Goal: Contribute content: Add original content to the website for others to see

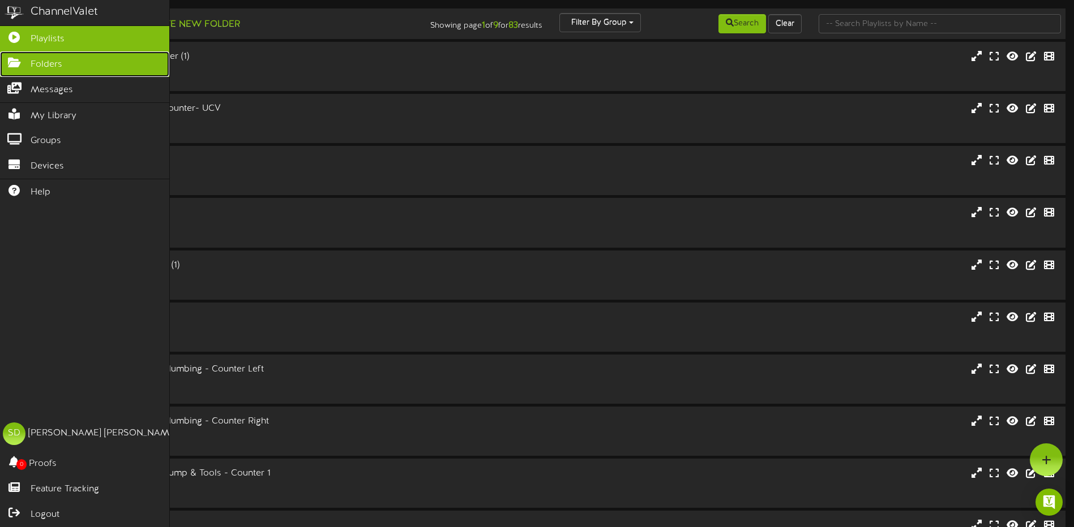
click at [44, 65] on span "Folders" at bounding box center [47, 64] width 32 height 13
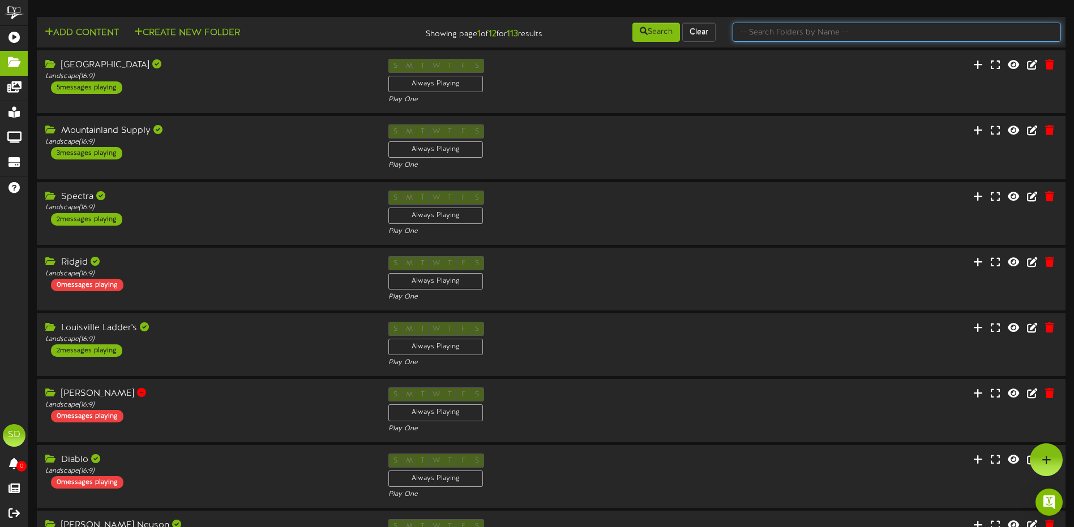
click at [747, 31] on input "text" at bounding box center [896, 32] width 328 height 19
type input "wichita"
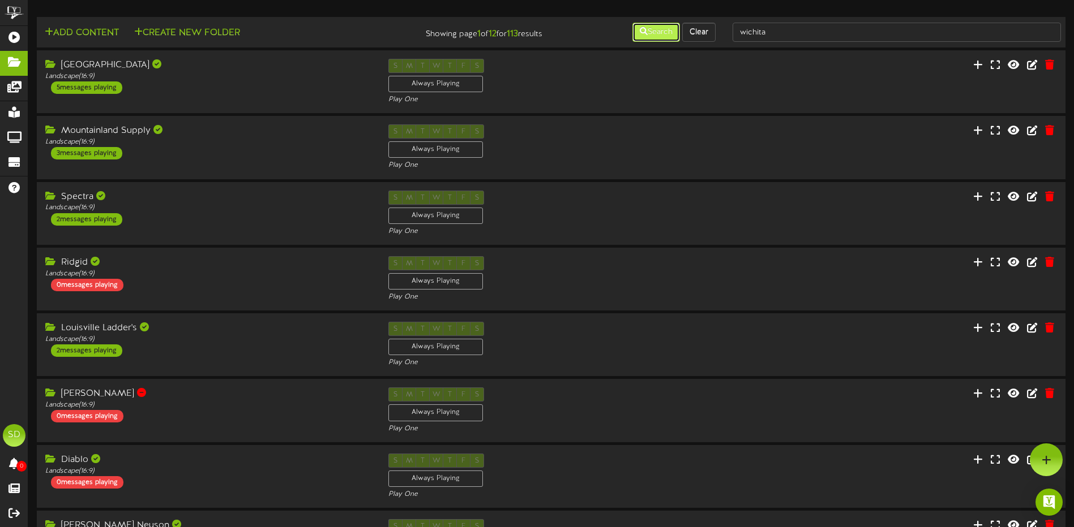
click at [659, 34] on button "Search" at bounding box center [656, 32] width 48 height 19
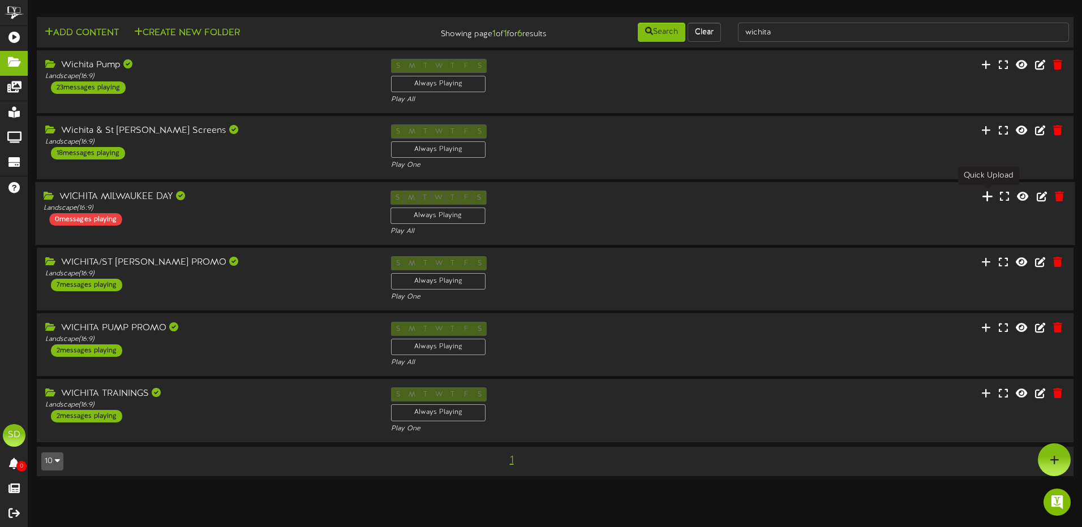
click at [987, 199] on icon at bounding box center [987, 196] width 11 height 12
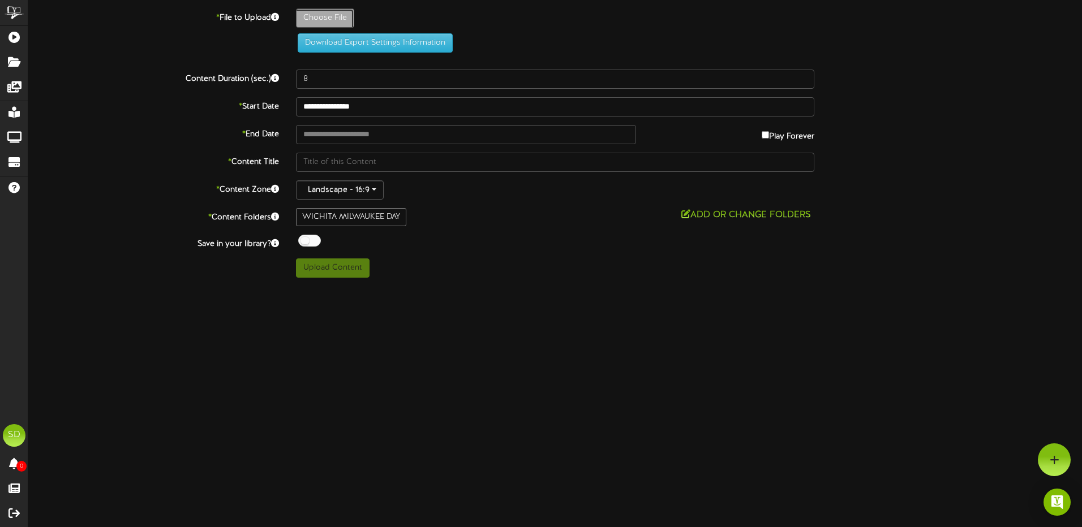
type input "**********"
type input "MilwaukeeRebarCutter"
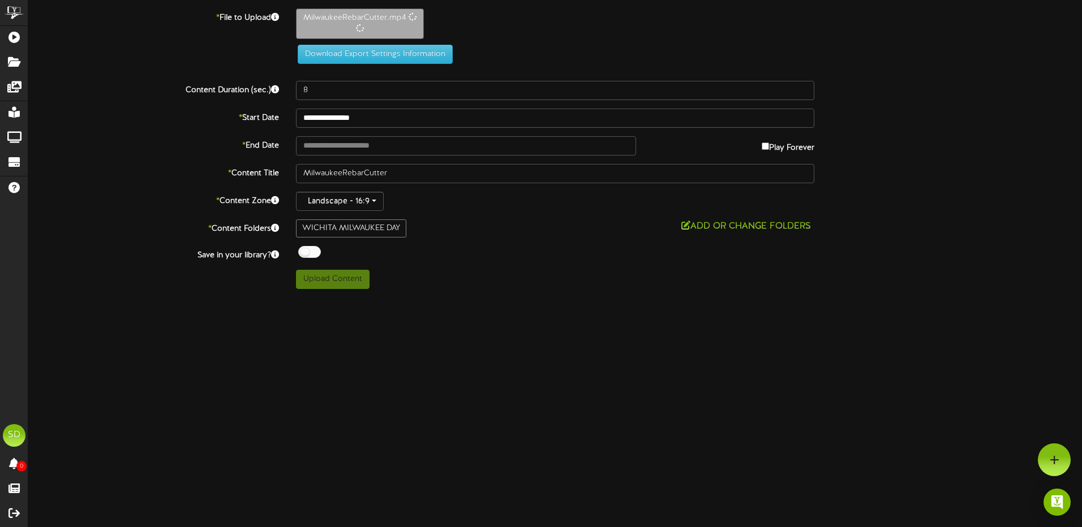
click at [314, 254] on div at bounding box center [309, 252] width 23 height 12
type input "**********"
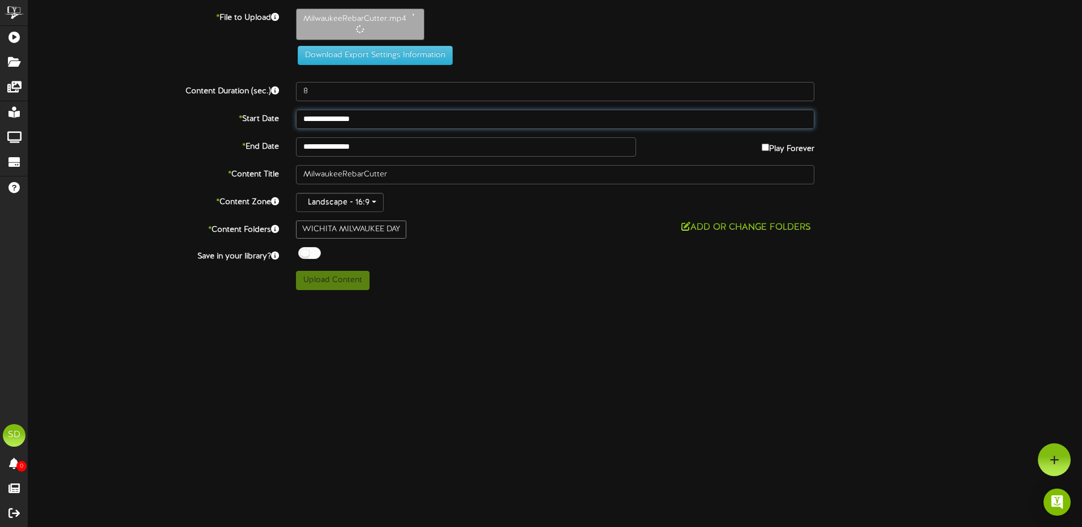
click at [429, 121] on input "**********" at bounding box center [555, 119] width 518 height 19
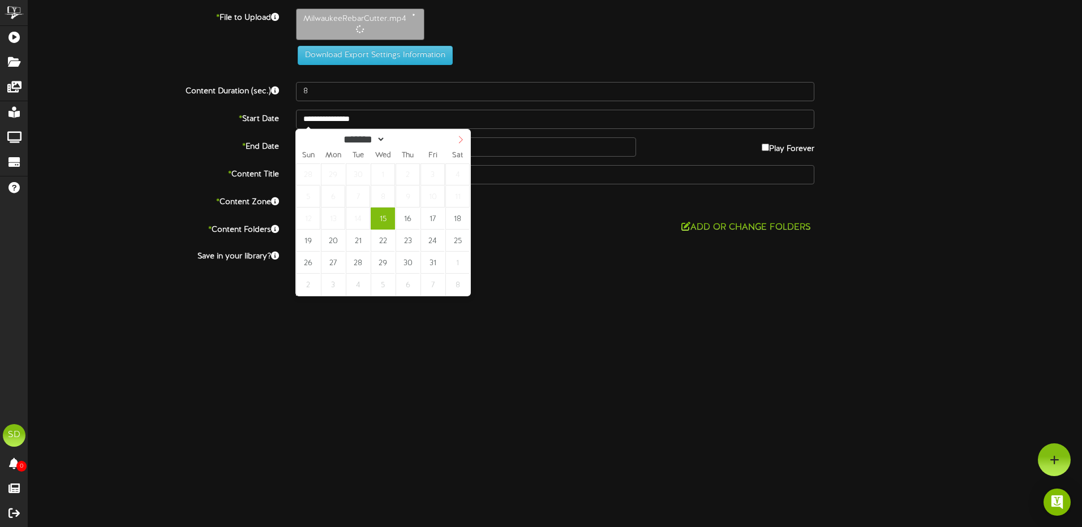
select select "**"
click at [458, 141] on icon at bounding box center [461, 140] width 8 height 8
type input "**********"
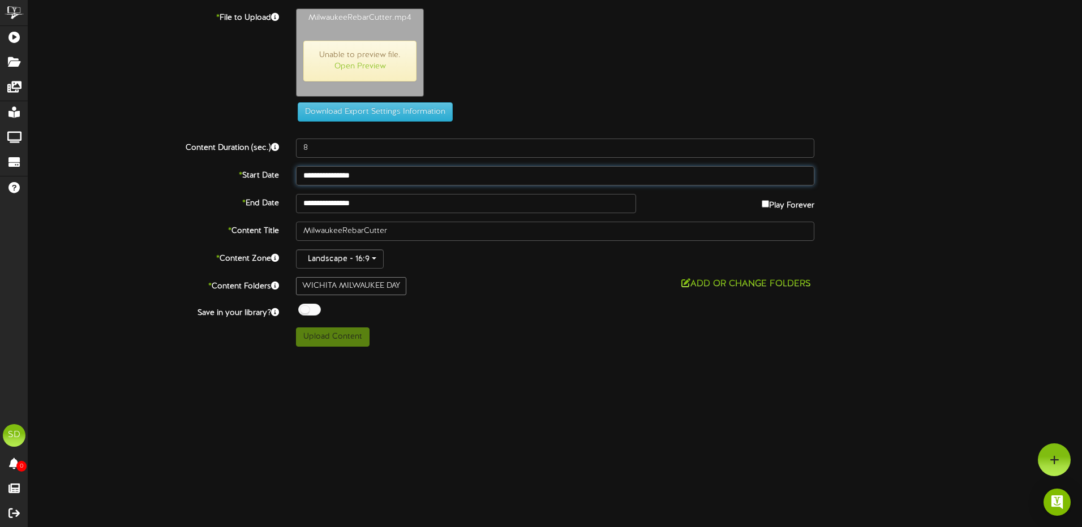
type input "44"
click at [328, 337] on button "Upload Content" at bounding box center [333, 337] width 74 height 19
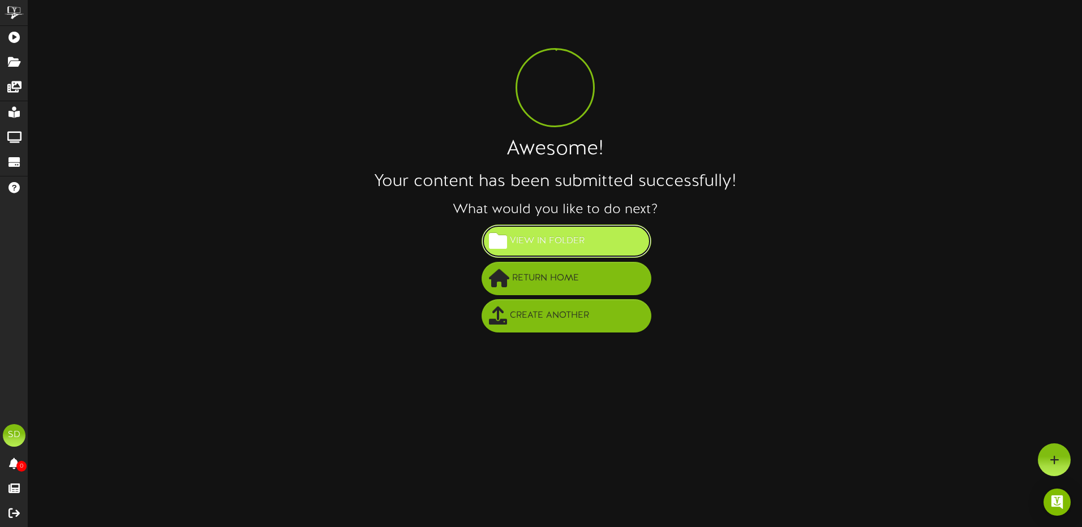
click at [551, 247] on span "View in Folder" at bounding box center [547, 241] width 80 height 19
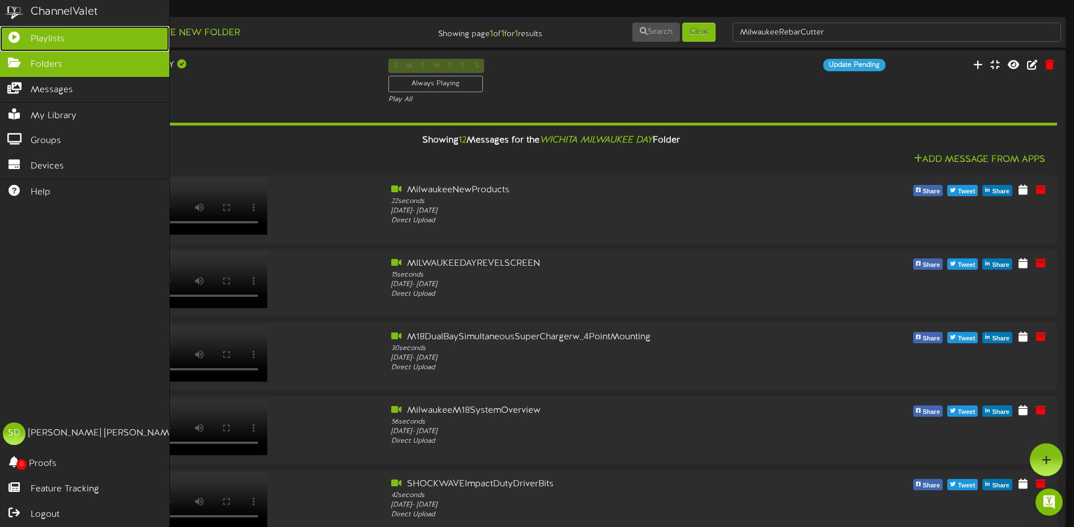
click at [56, 37] on span "Playlists" at bounding box center [48, 39] width 34 height 13
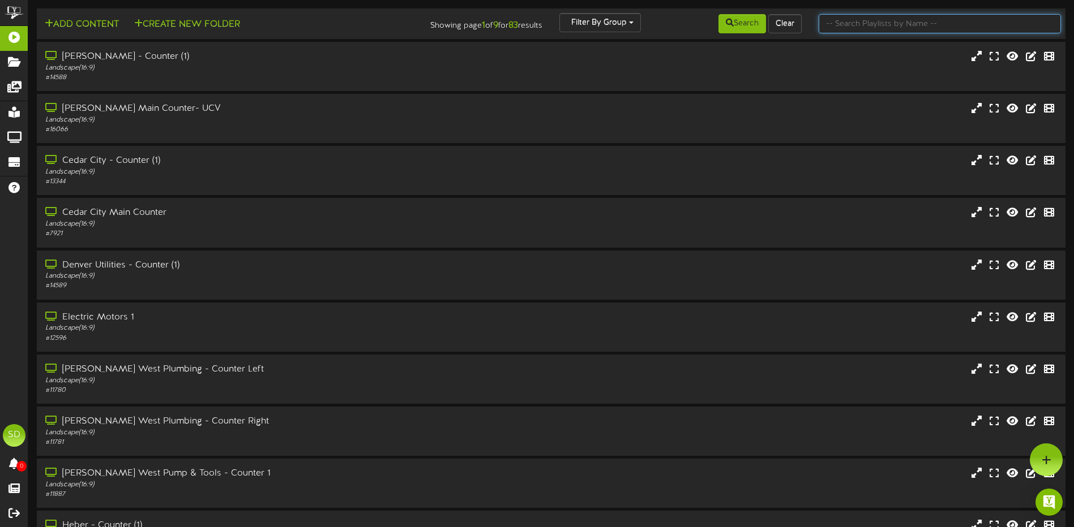
click at [854, 22] on input "text" at bounding box center [939, 23] width 242 height 19
click at [847, 22] on input "text" at bounding box center [939, 23] width 242 height 19
type input "wichita"
click at [734, 23] on button "Search" at bounding box center [742, 23] width 48 height 19
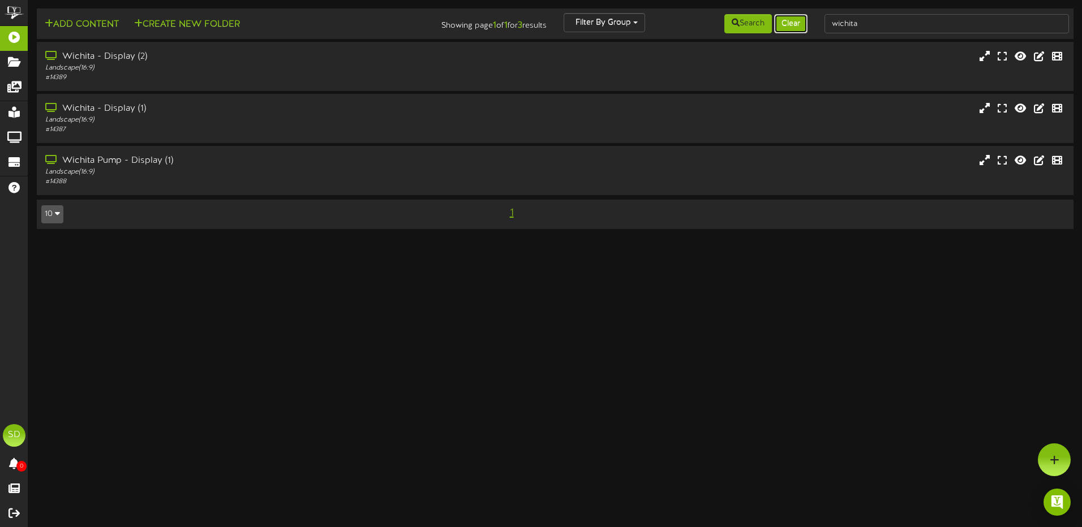
click at [784, 22] on button "Clear" at bounding box center [790, 23] width 33 height 19
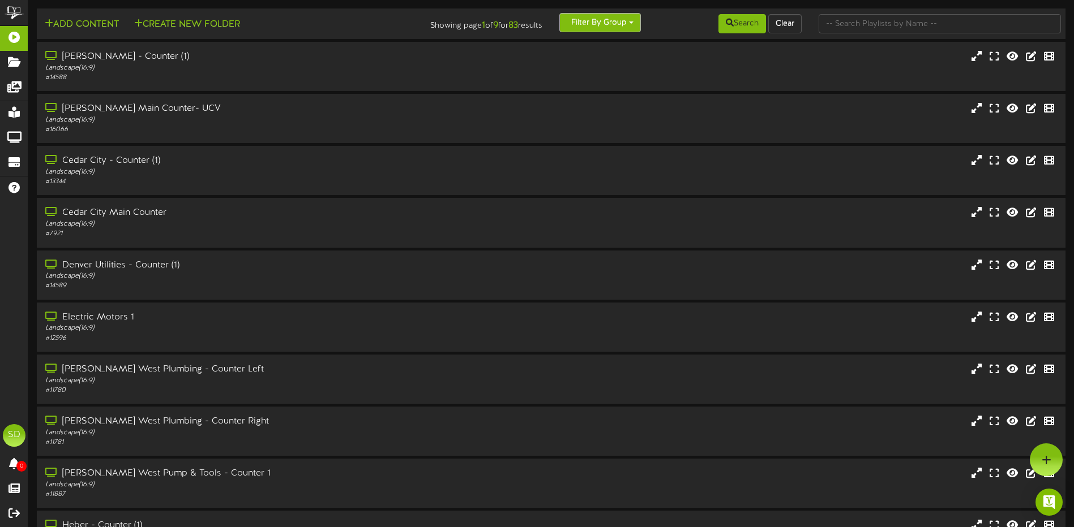
click at [634, 24] on button "Filter By Group" at bounding box center [600, 22] width 82 height 19
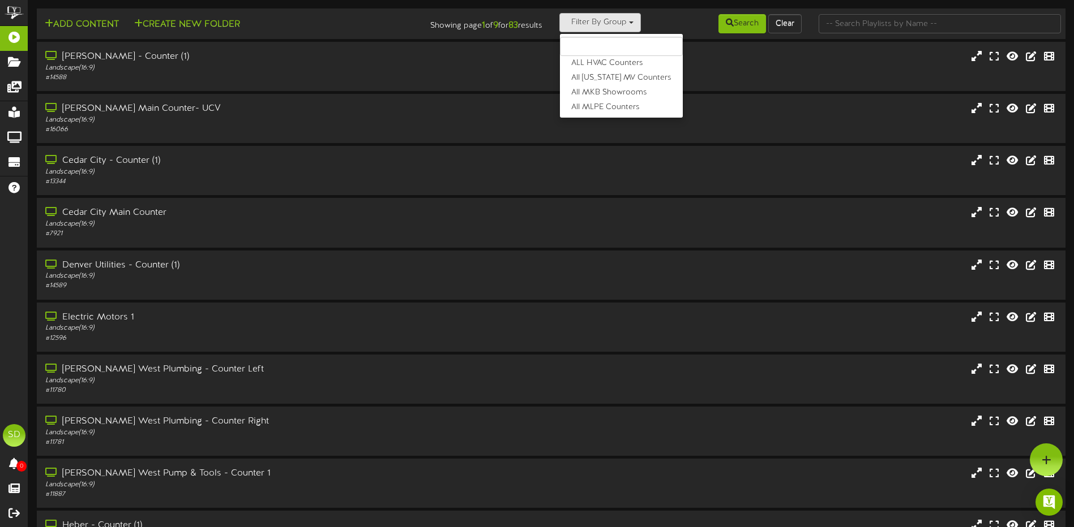
scroll to position [88, 0]
click at [585, 106] on label "[US_STATE]" at bounding box center [621, 107] width 123 height 15
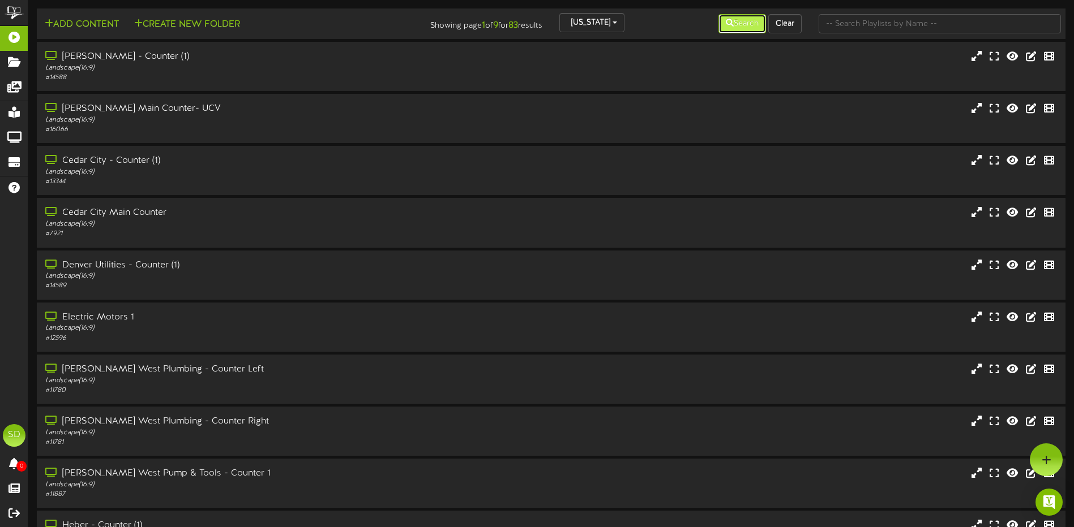
click at [731, 27] on button "Search" at bounding box center [742, 23] width 48 height 19
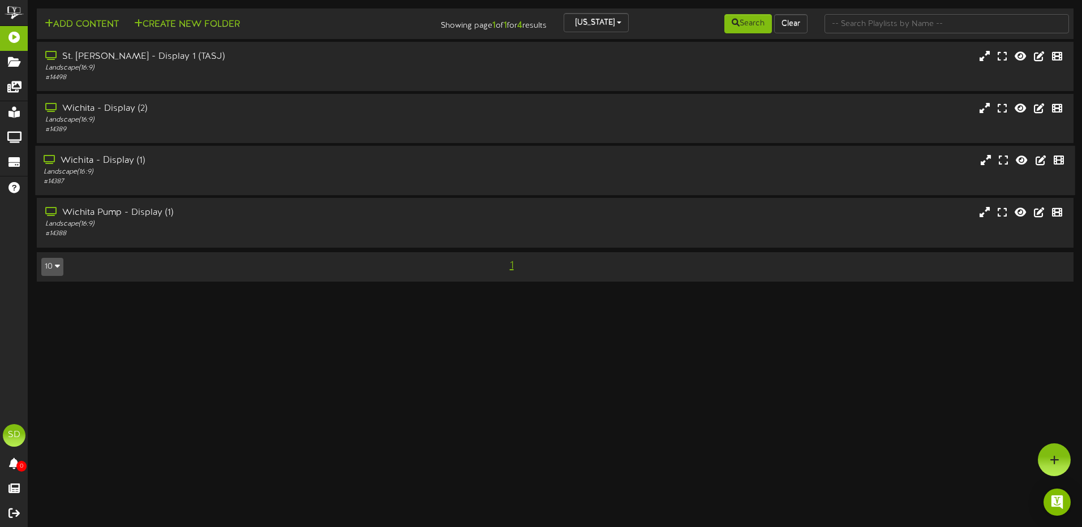
click at [199, 165] on div "Wichita - Display (1)" at bounding box center [252, 161] width 417 height 13
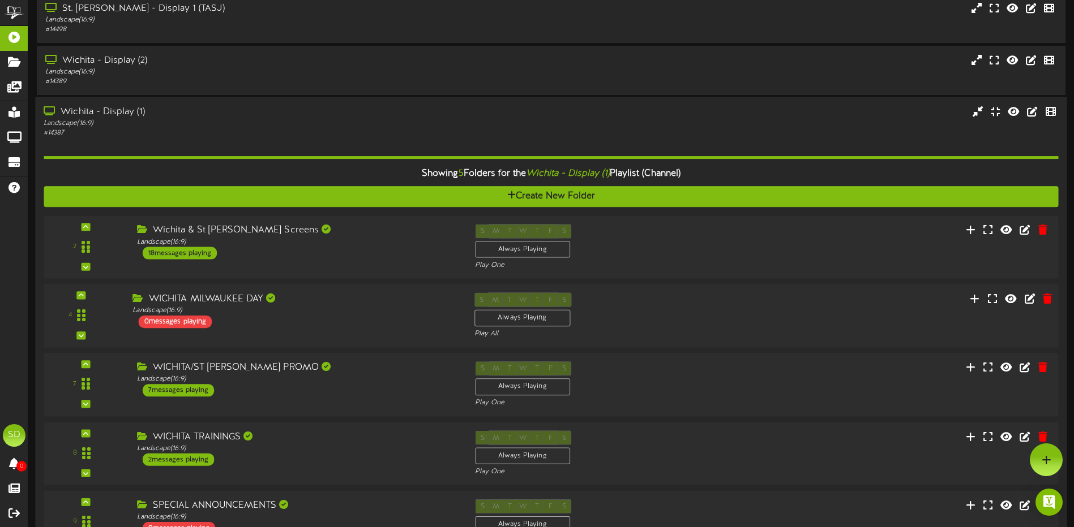
scroll to position [0, 0]
